Goal: Task Accomplishment & Management: Manage account settings

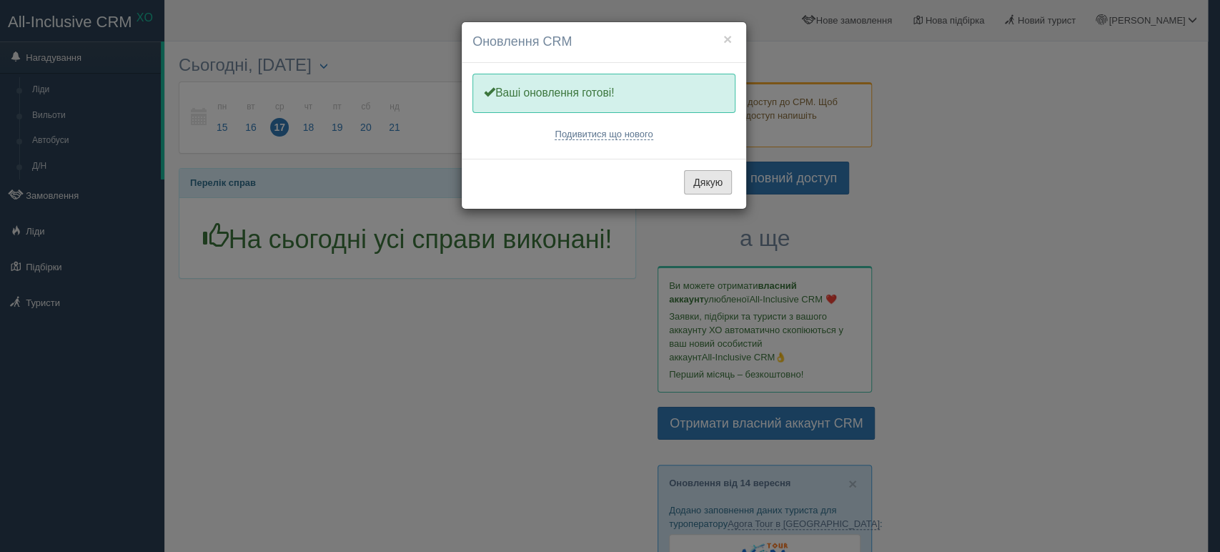
click at [715, 188] on button "Дякую" at bounding box center [708, 182] width 48 height 24
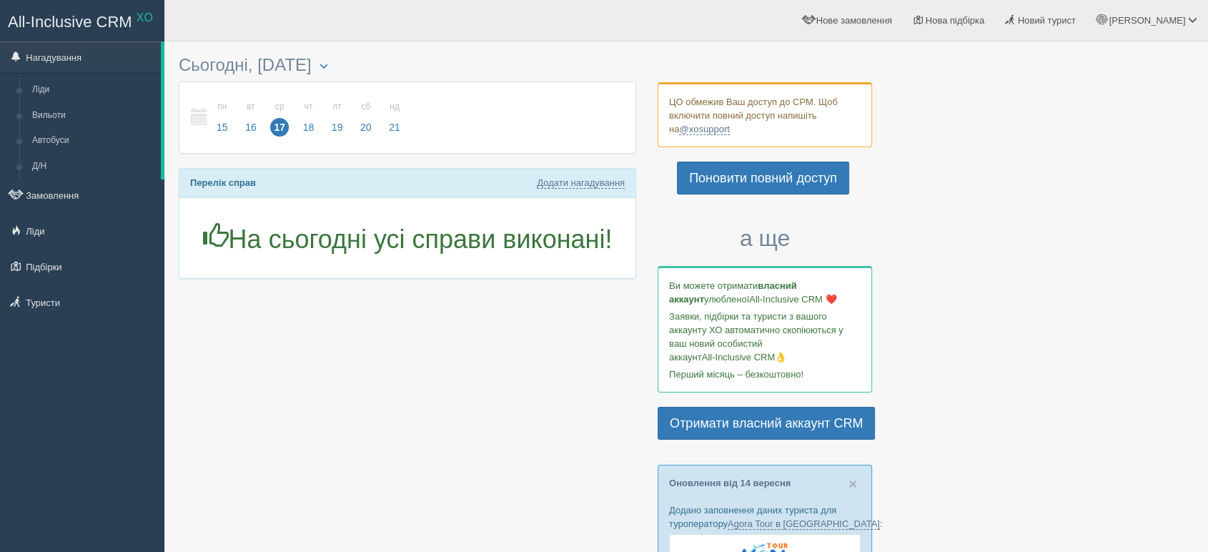
click at [46, 265] on link "Підбірки" at bounding box center [82, 266] width 164 height 31
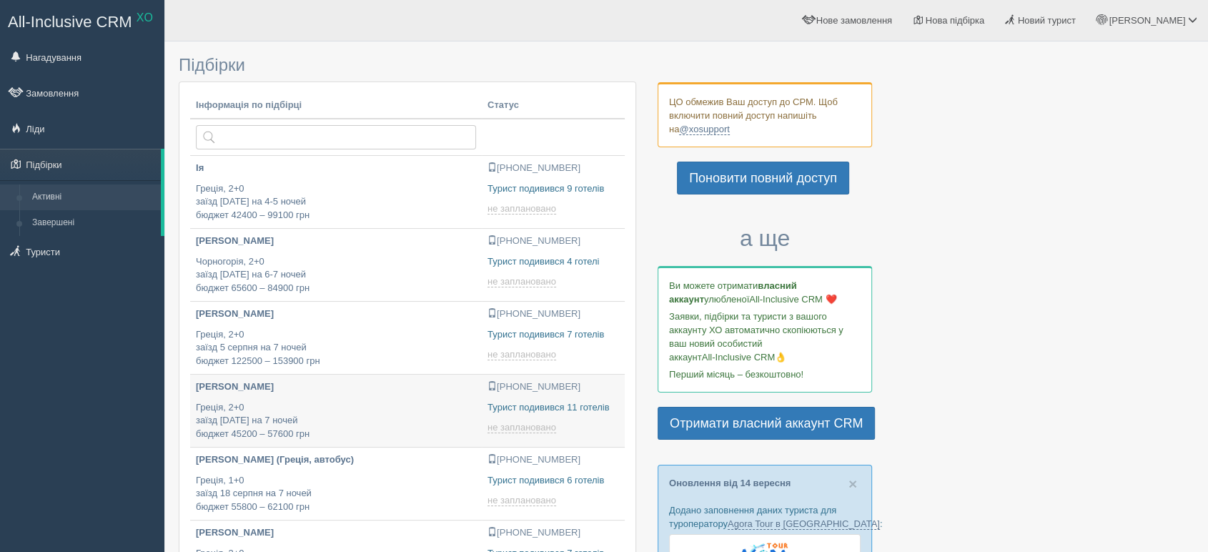
type input "2025-09-17 21:15"
type input "2025-09-17 17:15"
type input "2025-09-17 15:55"
type input "2025-09-17 15:35"
type input "2025-09-17 18:30"
